Goal: Check status: Check status

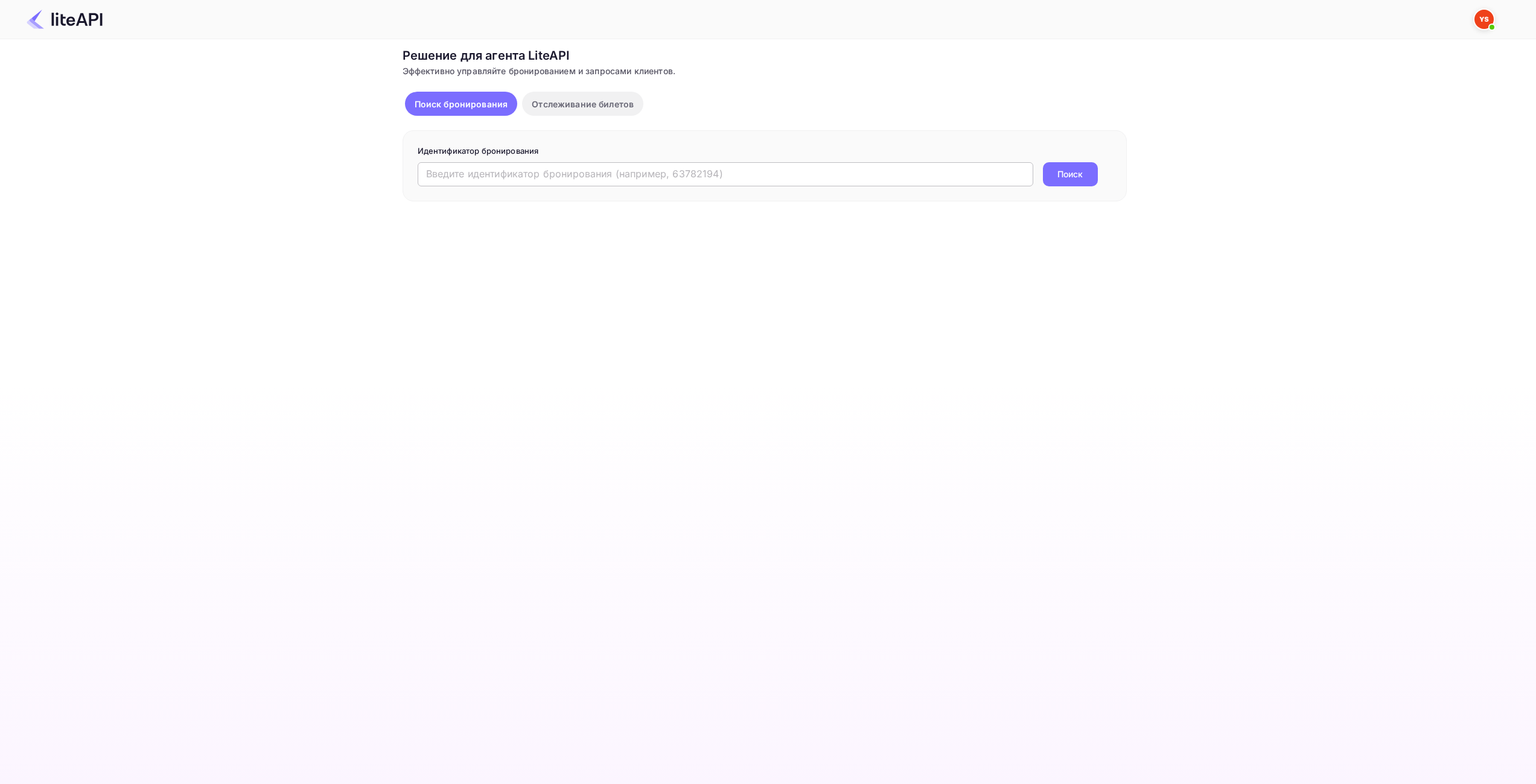
drag, startPoint x: 781, startPoint y: 167, endPoint x: 802, endPoint y: 167, distance: 21.0
click at [781, 167] on input "text" at bounding box center [725, 174] width 615 height 24
paste input "8960147"
type input "8960147"
click at [1085, 168] on button "Поиск" at bounding box center [1070, 174] width 55 height 24
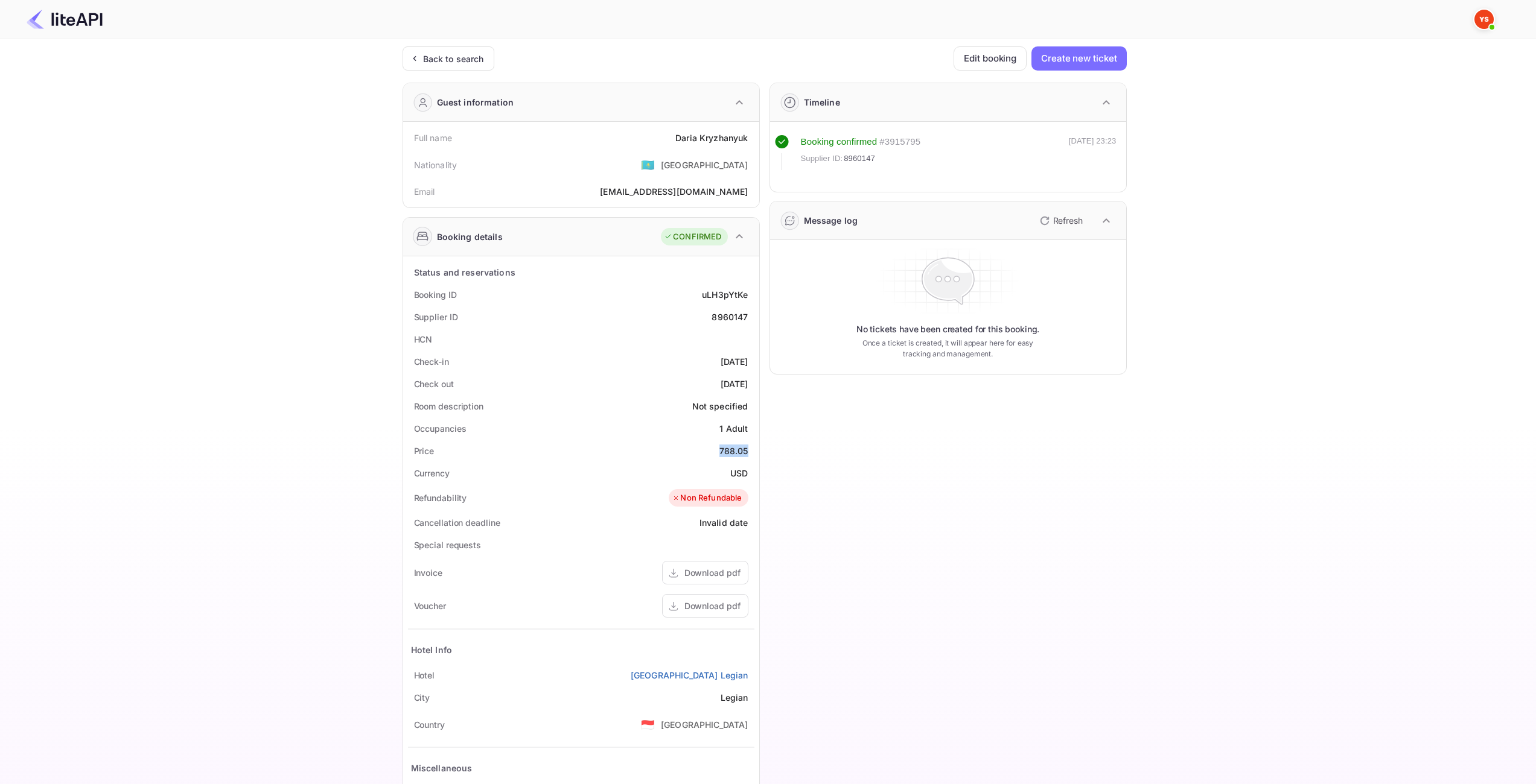
drag, startPoint x: 721, startPoint y: 449, endPoint x: 747, endPoint y: 448, distance: 26.0
click at [747, 448] on div "788.05" at bounding box center [734, 451] width 29 height 13
copy div "788.05"
drag, startPoint x: 729, startPoint y: 469, endPoint x: 747, endPoint y: 472, distance: 18.2
click at [747, 472] on div "Currency USD" at bounding box center [581, 473] width 347 height 22
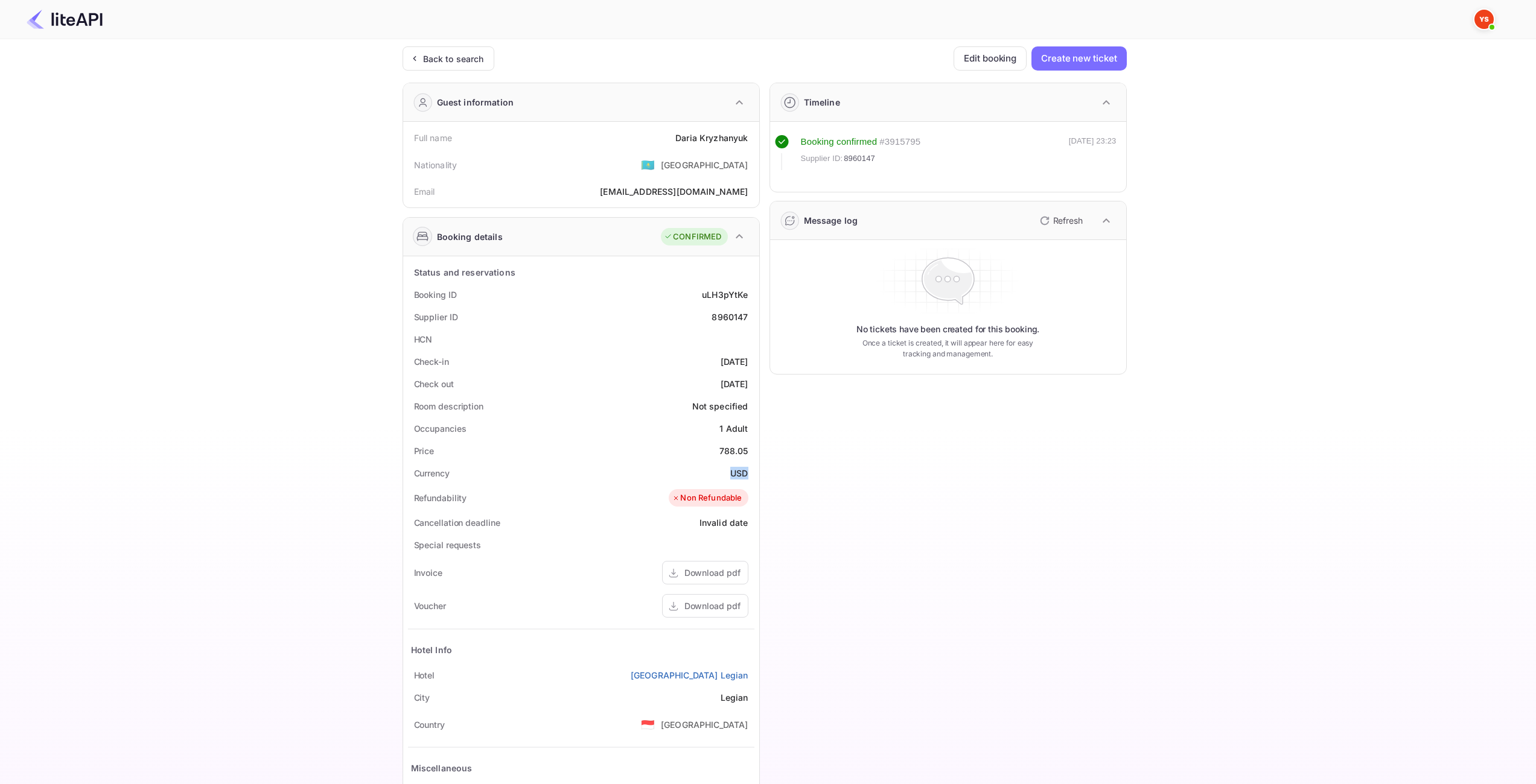
copy div "USD"
